Goal: Information Seeking & Learning: Check status

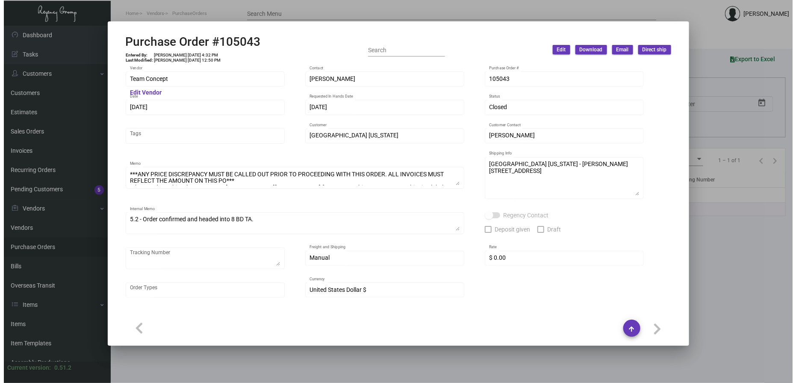
scroll to position [27, 0]
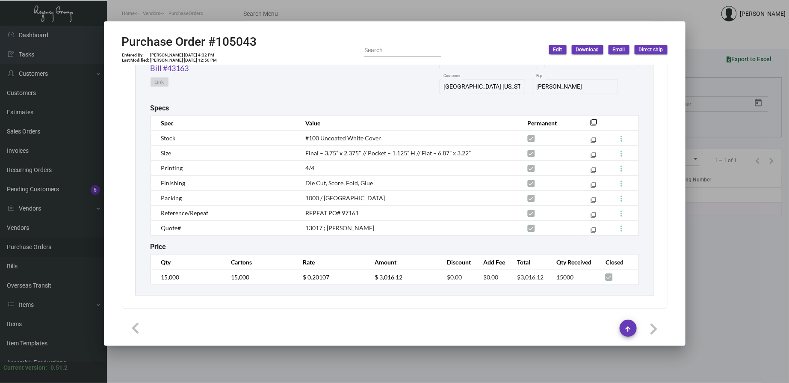
click at [231, 9] on div at bounding box center [394, 191] width 789 height 383
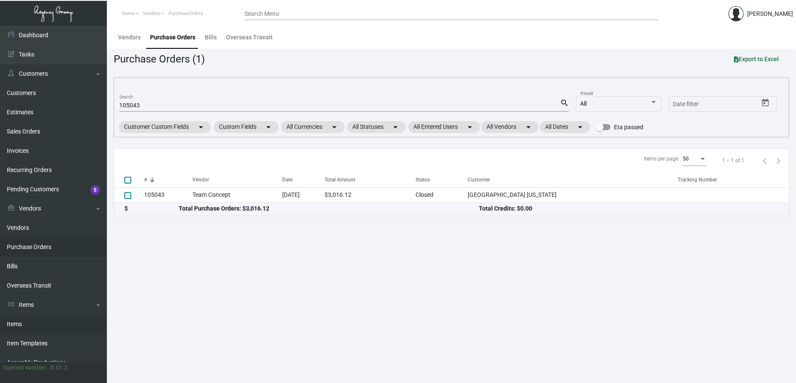
click at [48, 314] on link "Items" at bounding box center [53, 323] width 107 height 19
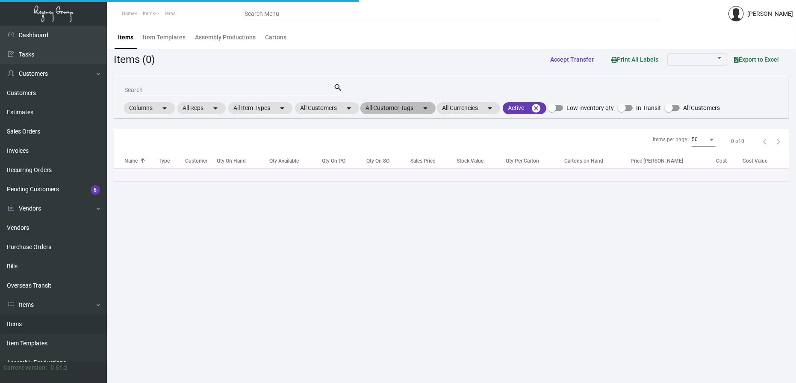
click at [392, 107] on mat-chip "All Customer Tags arrow_drop_down" at bounding box center [397, 108] width 75 height 12
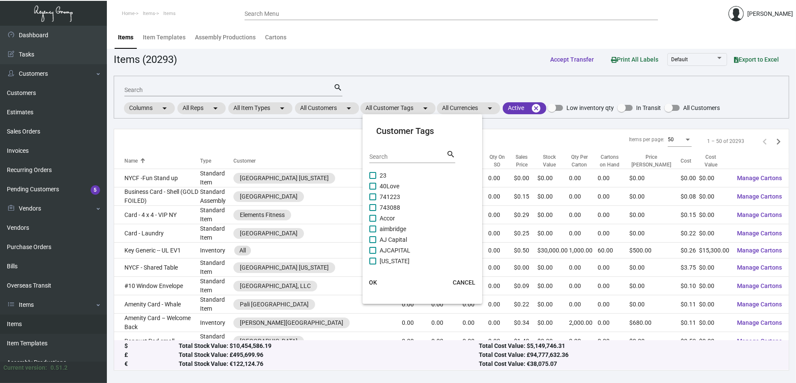
click at [305, 86] on div at bounding box center [398, 191] width 796 height 383
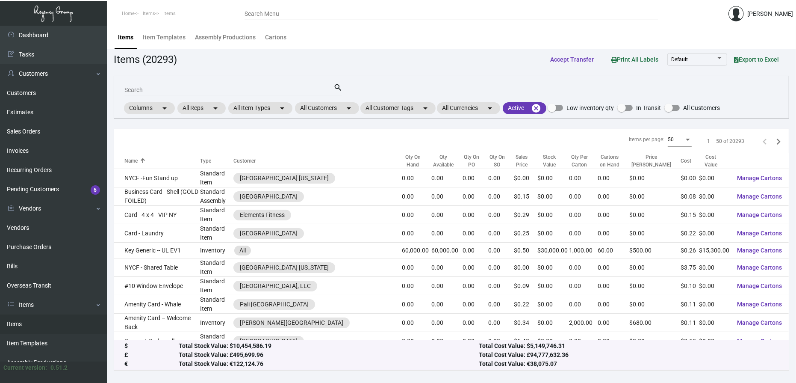
click at [305, 88] on input "Search" at bounding box center [228, 90] width 209 height 7
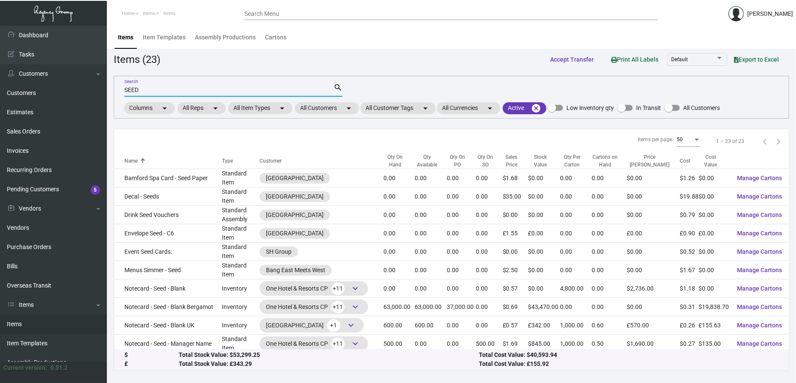
type input "SEED"
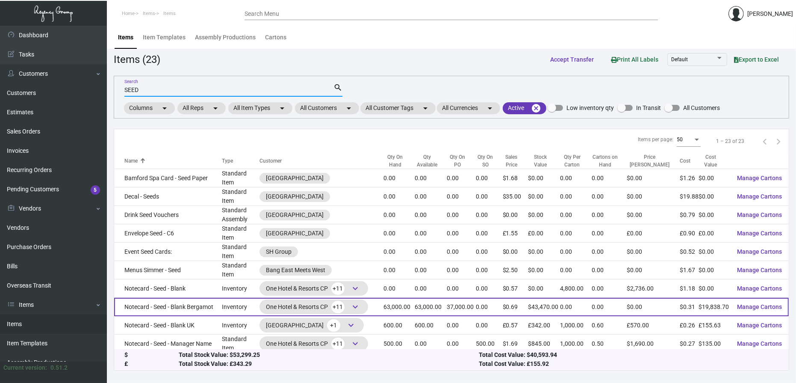
click at [427, 298] on td "63,000.00" at bounding box center [431, 307] width 32 height 18
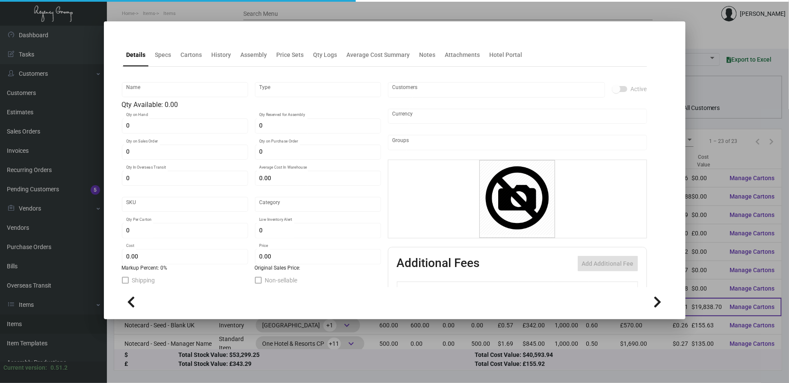
type input "Notecard - Seed - Blank Bergamot"
type input "Inventory"
type input "63,000"
type input "37,000"
type input "$ 0.00"
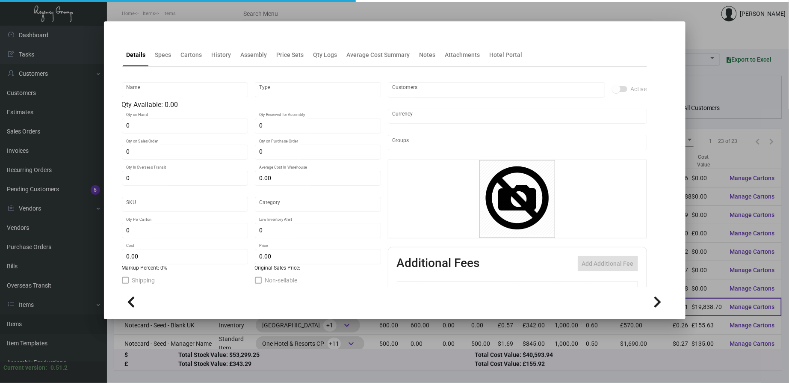
type input "48"
type input "Standard"
type input "5,000"
type input "$ 0.3149"
type input "$ 0.57"
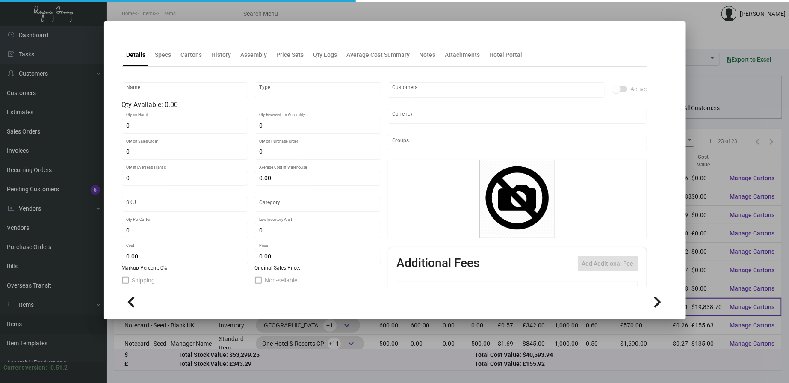
type textarea "Signature Paper Seed the sheets come in size of 13.25 x 17.95, card size to be …"
type textarea "Note Card Seed Blank"
checkbox input "true"
type input "United States Dollar $"
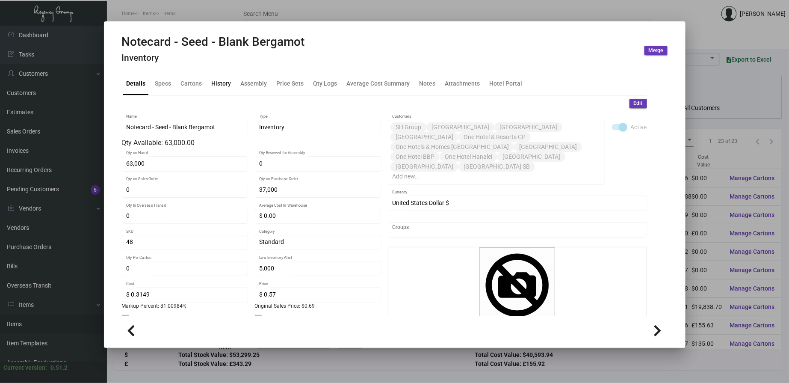
click at [224, 91] on div "History" at bounding box center [221, 83] width 27 height 21
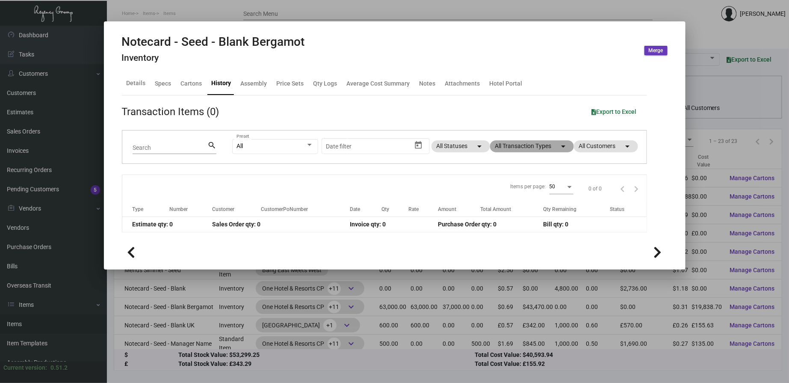
click at [545, 151] on mat-chip "All Transaction Types arrow_drop_down" at bounding box center [532, 146] width 84 height 12
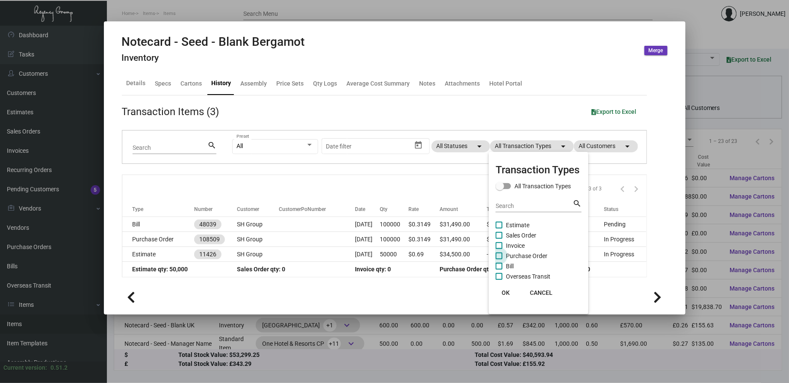
click at [526, 251] on span "Purchase Order" at bounding box center [526, 256] width 41 height 10
click at [499, 259] on input "Purchase Order" at bounding box center [498, 259] width 0 height 0
checkbox input "true"
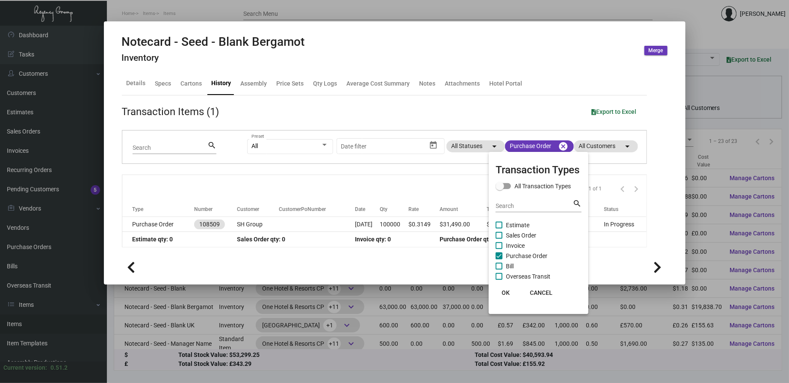
click at [512, 292] on button "OK" at bounding box center [505, 292] width 27 height 15
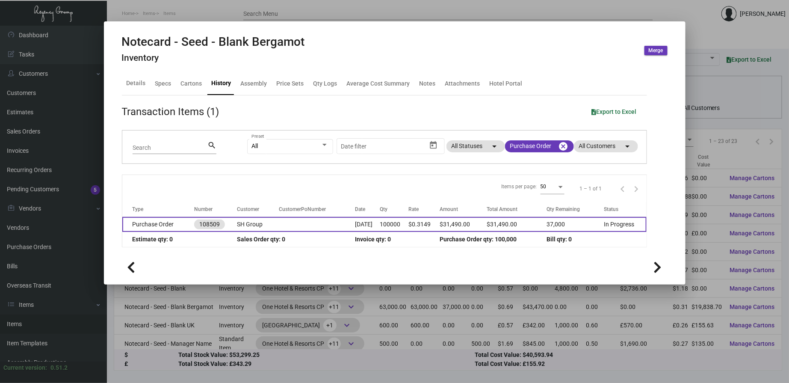
click at [398, 228] on td "100000" at bounding box center [394, 224] width 29 height 15
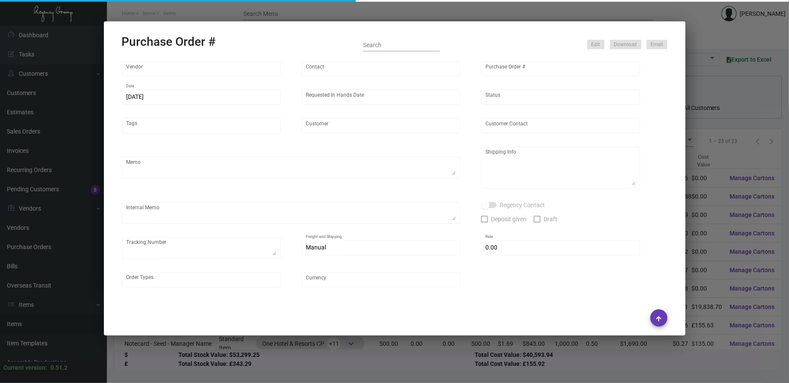
type input "Green Field Paper Company"
type input "Sales Team"
type input "108509"
type input "[DATE]"
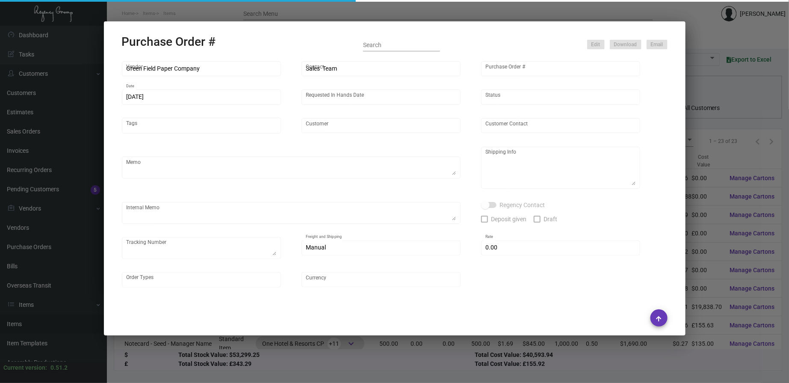
type input "SH Group"
type textarea "***ANY PRICE DISCREPANCY MUST BE CALLED OUT PRIOR TO PROCEEDING WITH THIS ORDER…"
type textarea "Split Shipping - See below: 50K of the trimmed size 6" x 4.25" to NJ WH: Regenc…"
type textarea "11.27 - total of 100K being ordered per [PERSON_NAME]'s directions. 50K trimmed…"
type input "$ 0.00"
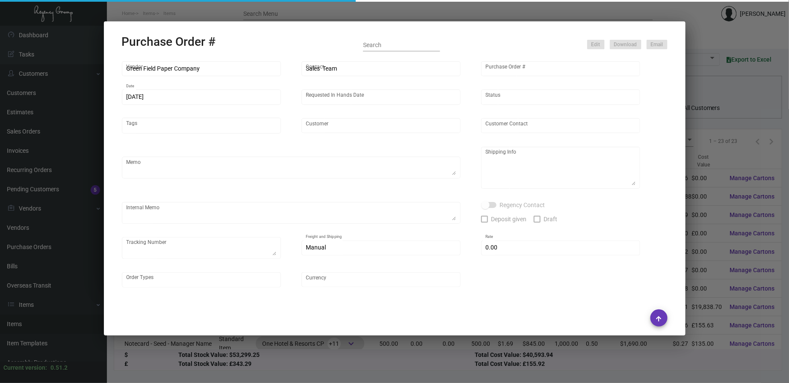
type input "United States Dollar $"
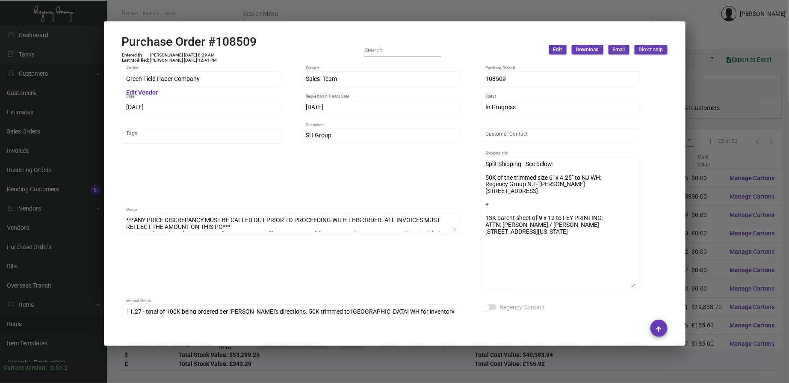
click at [636, 284] on div "Split Shipping - See below: 50K of the trimmed size 6" x 4.25" to NJ WH: Regenc…" at bounding box center [560, 223] width 159 height 136
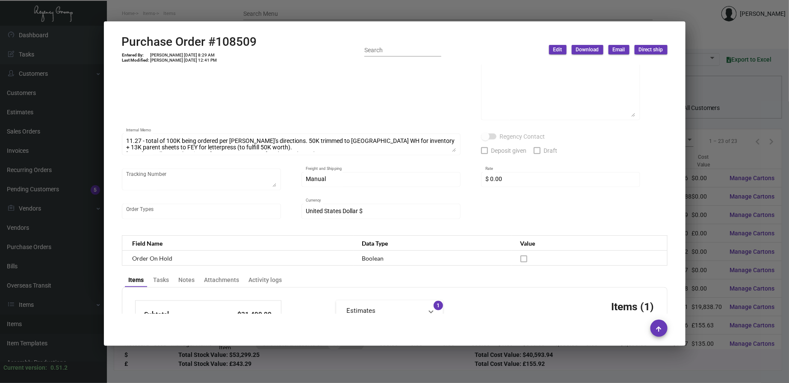
scroll to position [395, 0]
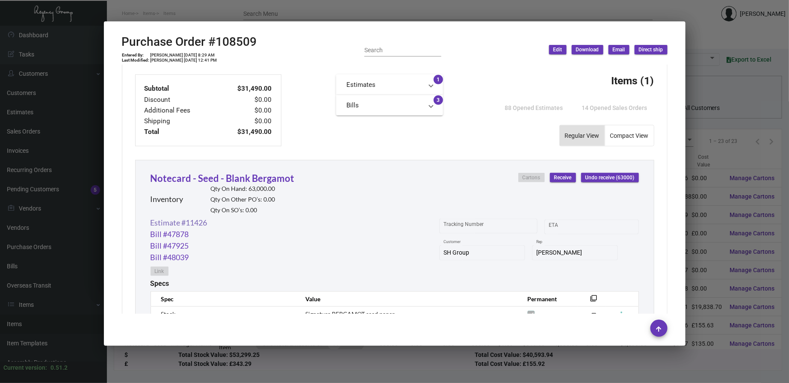
click at [197, 225] on link "Estimate #11426" at bounding box center [178, 223] width 57 height 12
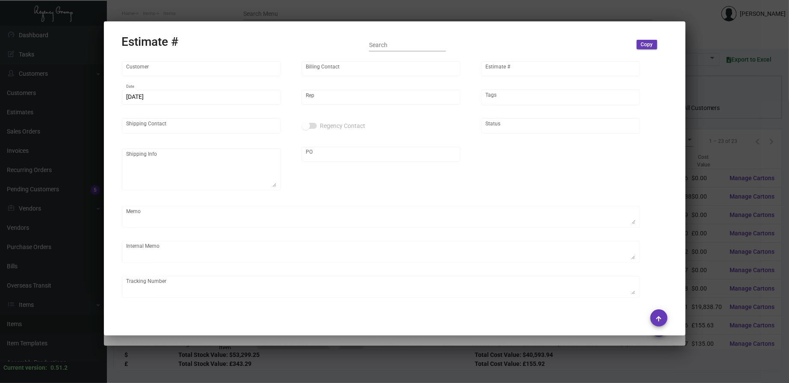
type input "SH Group"
type input "[PERSON_NAME]"
type input "11426"
type input "[DATE]"
type input "[PERSON_NAME]"
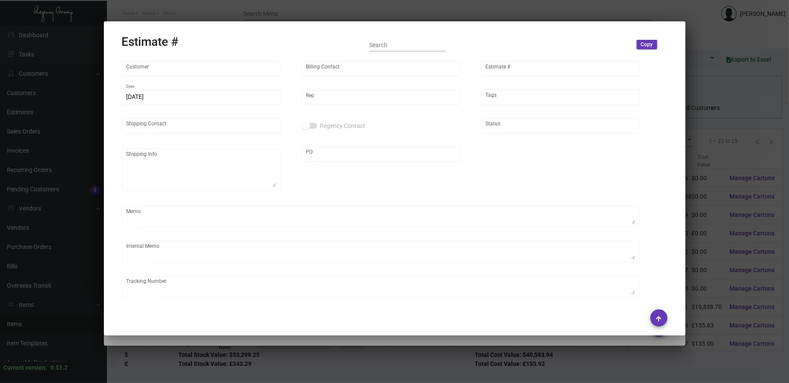
type input "[PERSON_NAME]"
type input "United States Dollar $"
type input "$ 0.00"
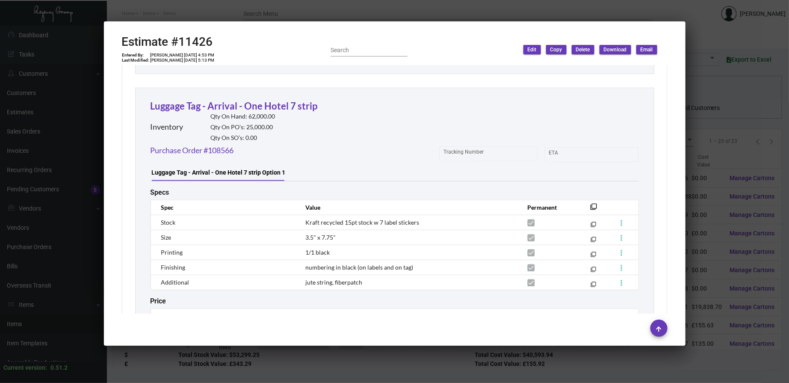
scroll to position [3145, 0]
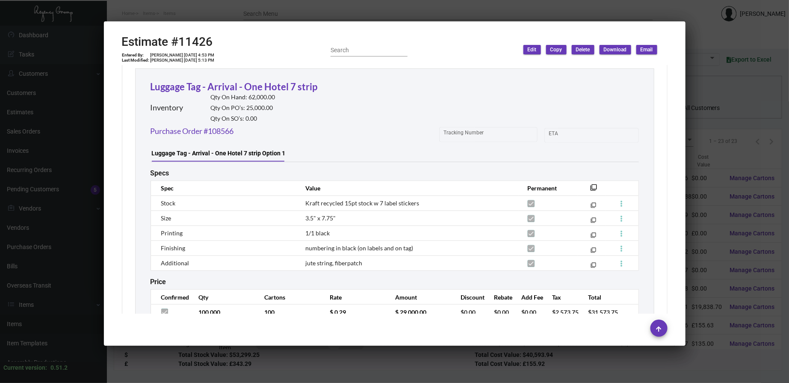
click at [314, 15] on div at bounding box center [394, 191] width 789 height 383
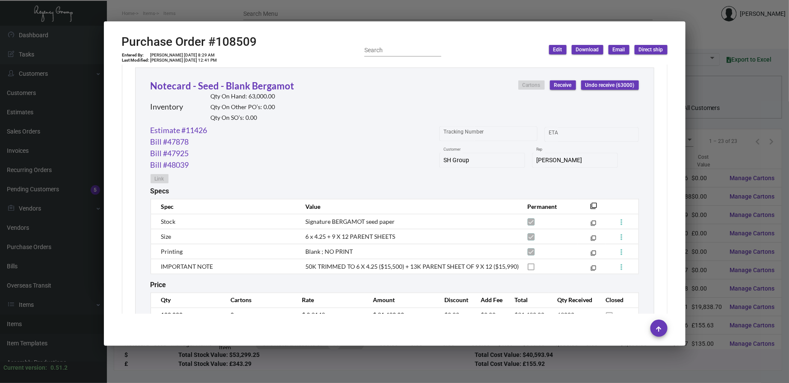
scroll to position [531, 0]
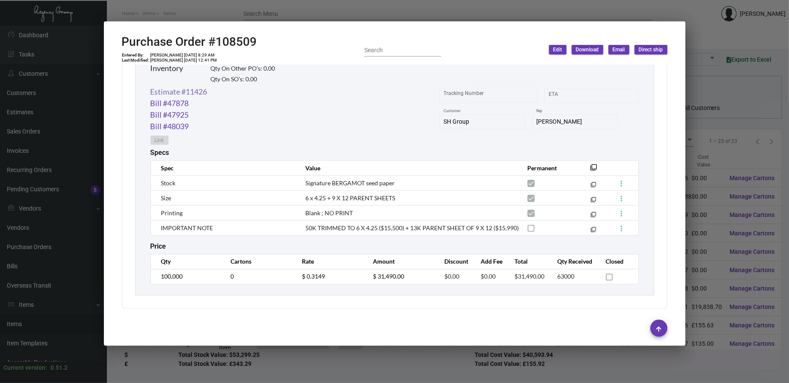
click at [197, 88] on link "Estimate #11426" at bounding box center [178, 92] width 57 height 12
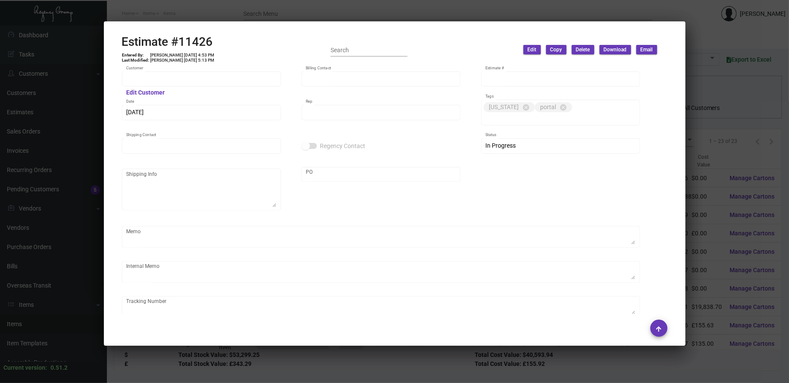
type input "SH Group"
type input "[PERSON_NAME]"
type input "11426"
type input "[DATE]"
type input "[PERSON_NAME]"
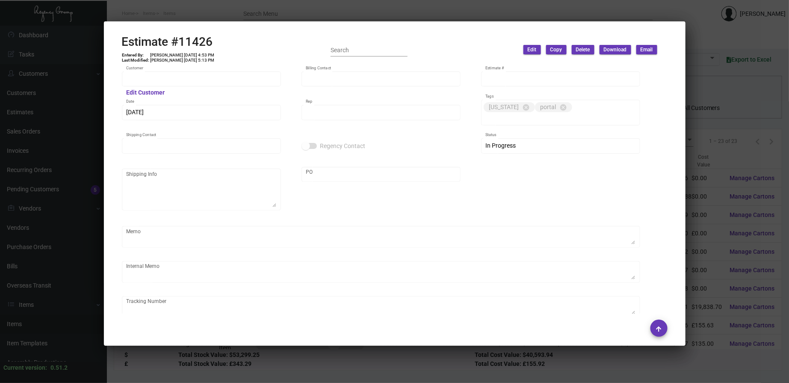
type input "[PERSON_NAME]"
type input "United States Dollar $"
type input "$ 0.00"
click at [462, 15] on div at bounding box center [394, 191] width 789 height 383
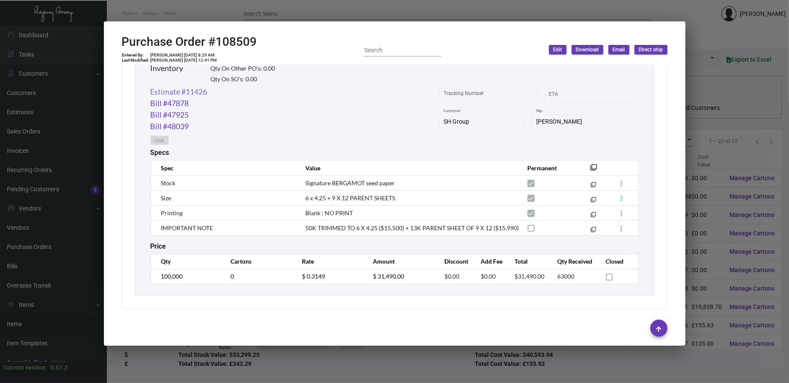
click at [176, 86] on link "Estimate #11426" at bounding box center [178, 92] width 57 height 12
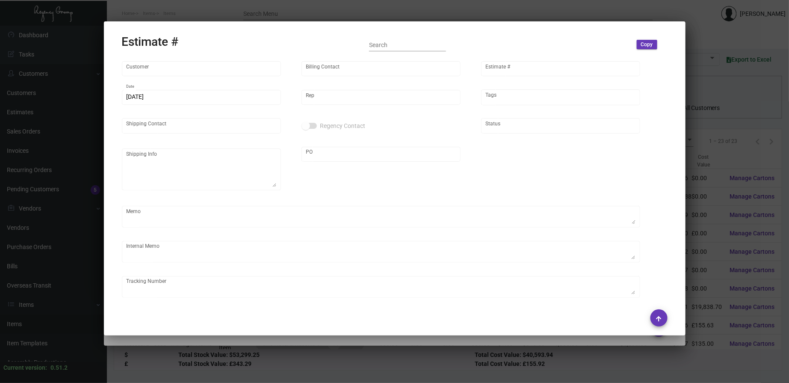
type input "SH Group"
type input "[PERSON_NAME]"
type input "11426"
type input "[DATE]"
type input "[PERSON_NAME]"
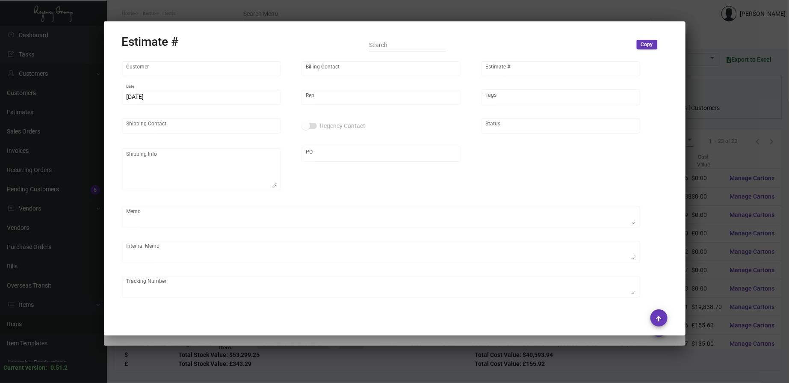
type input "[PERSON_NAME]"
type input "United States Dollar $"
type input "$ 0.00"
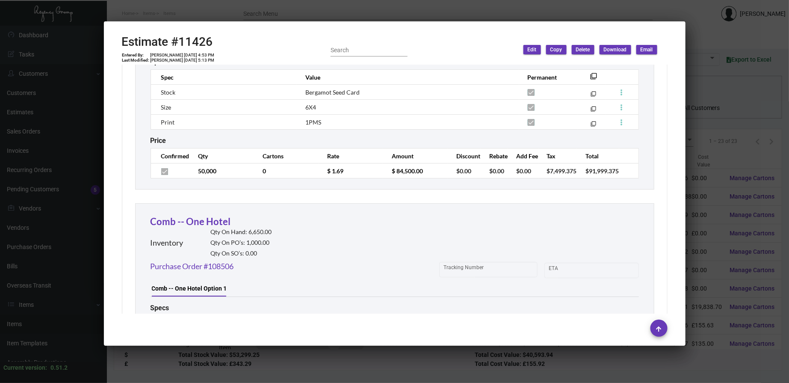
scroll to position [1108, 0]
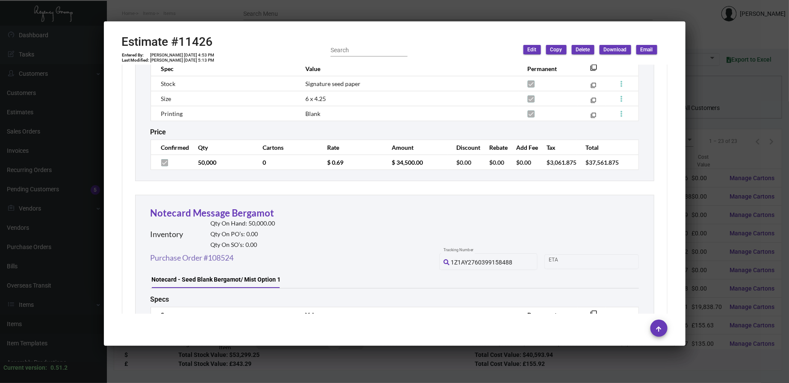
click at [216, 252] on link "Purchase Order #108524" at bounding box center [191, 258] width 83 height 12
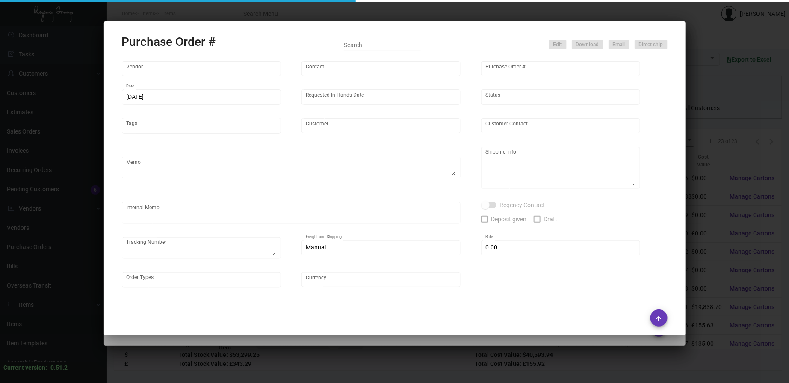
type input "Fey Printing"
type input "[PERSON_NAME]"
type input "108524"
type input "[DATE]"
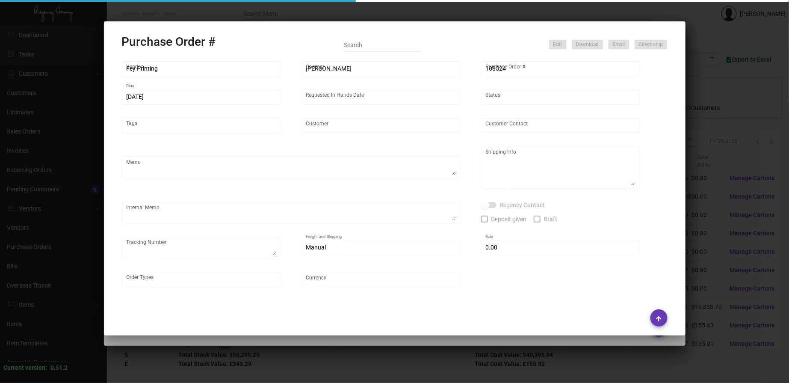
type input "SH Group"
type textarea "PLEASE SEND PDF PROOFS TO OUR ART TEAM ; [EMAIL_ADDRESS][DOMAIN_NAME] WITH ME I…"
type textarea "Regency Group NJ - [PERSON_NAME] [STREET_ADDRESS]"
type textarea "1.13 - Vendor confirmed that the 13K sheets have arrived~ Job can't be closed u…"
checkbox input "true"
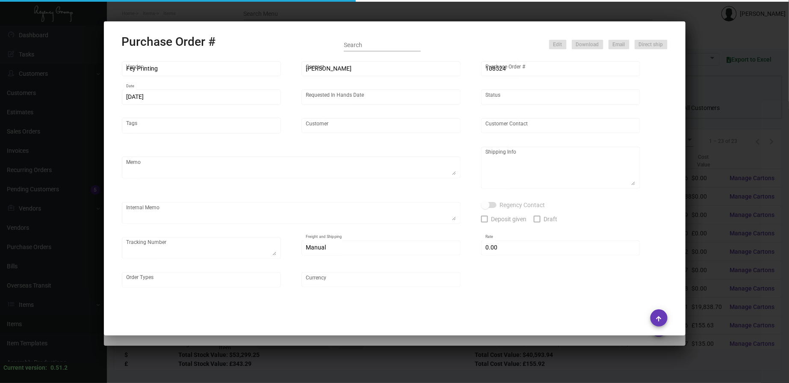
type input "$ 0.00"
type input "United States Dollar $"
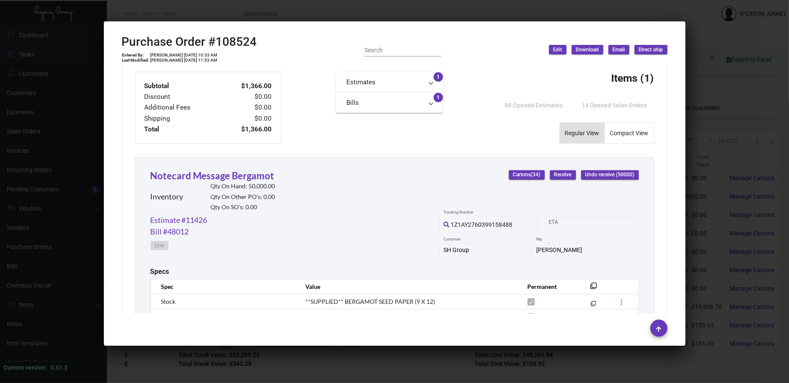
scroll to position [426, 0]
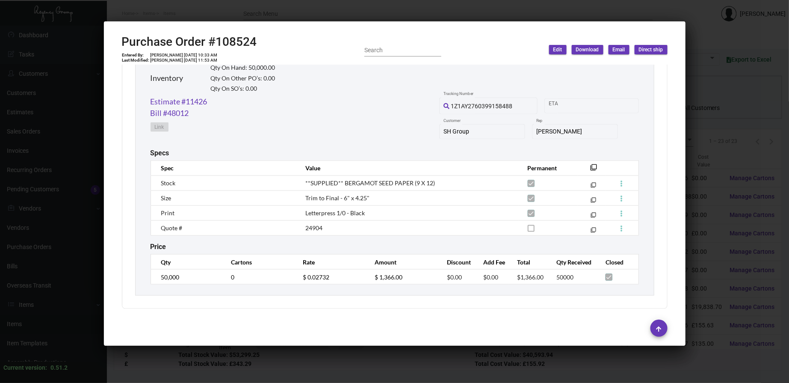
click at [481, 14] on div at bounding box center [394, 191] width 789 height 383
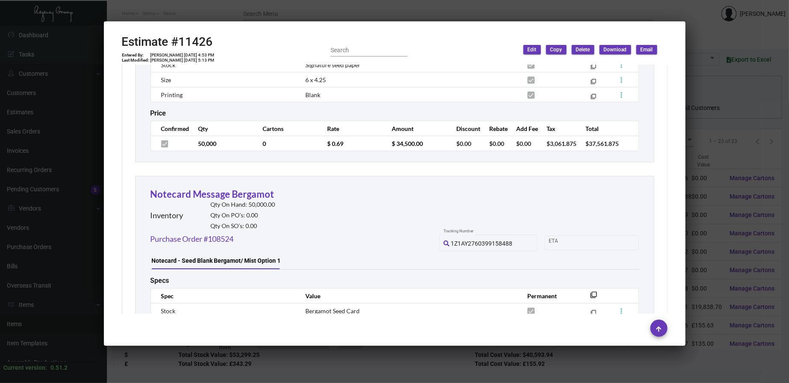
scroll to position [1187, 0]
